Goal: Task Accomplishment & Management: Manage account settings

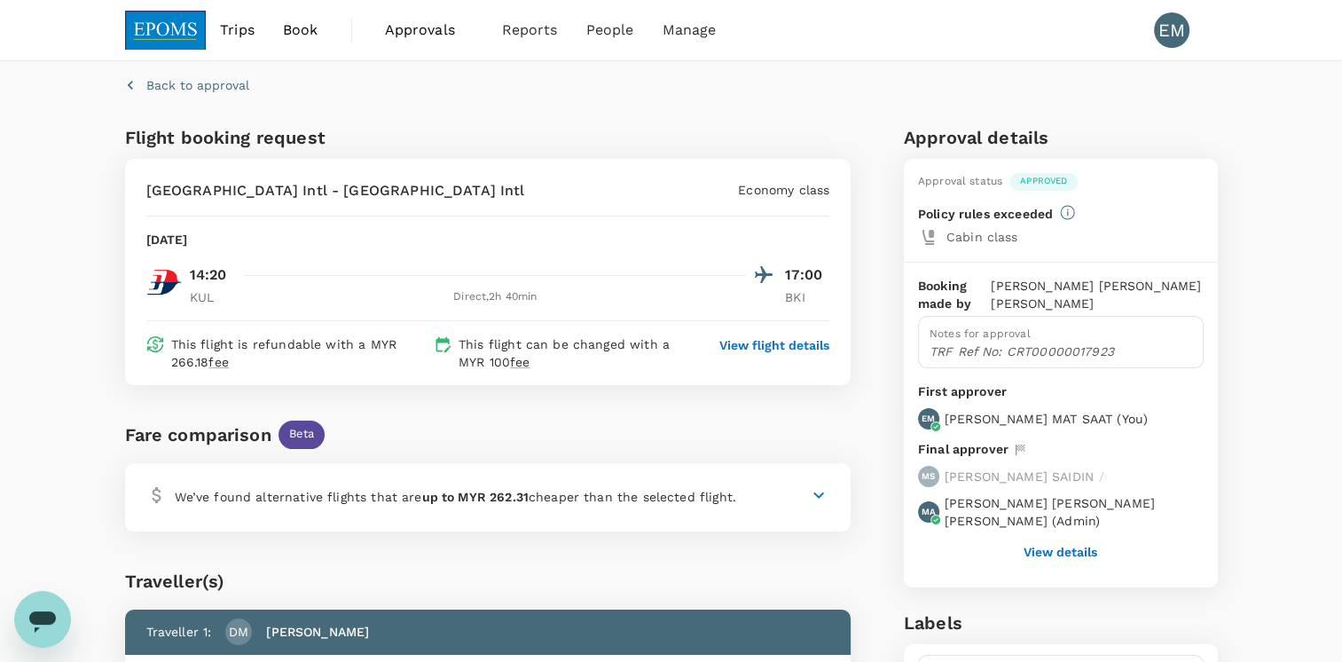
click at [439, 37] on span "Approvals" at bounding box center [429, 30] width 89 height 21
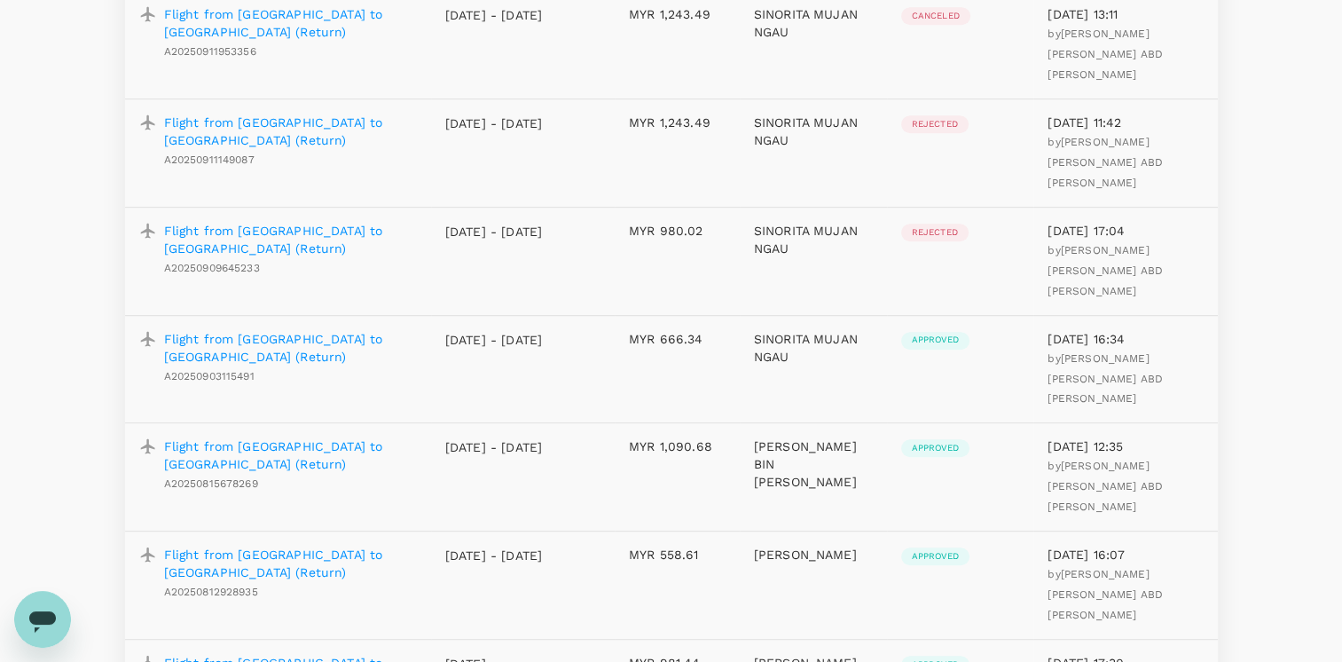
scroll to position [1153, 0]
